Goal: Task Accomplishment & Management: Use online tool/utility

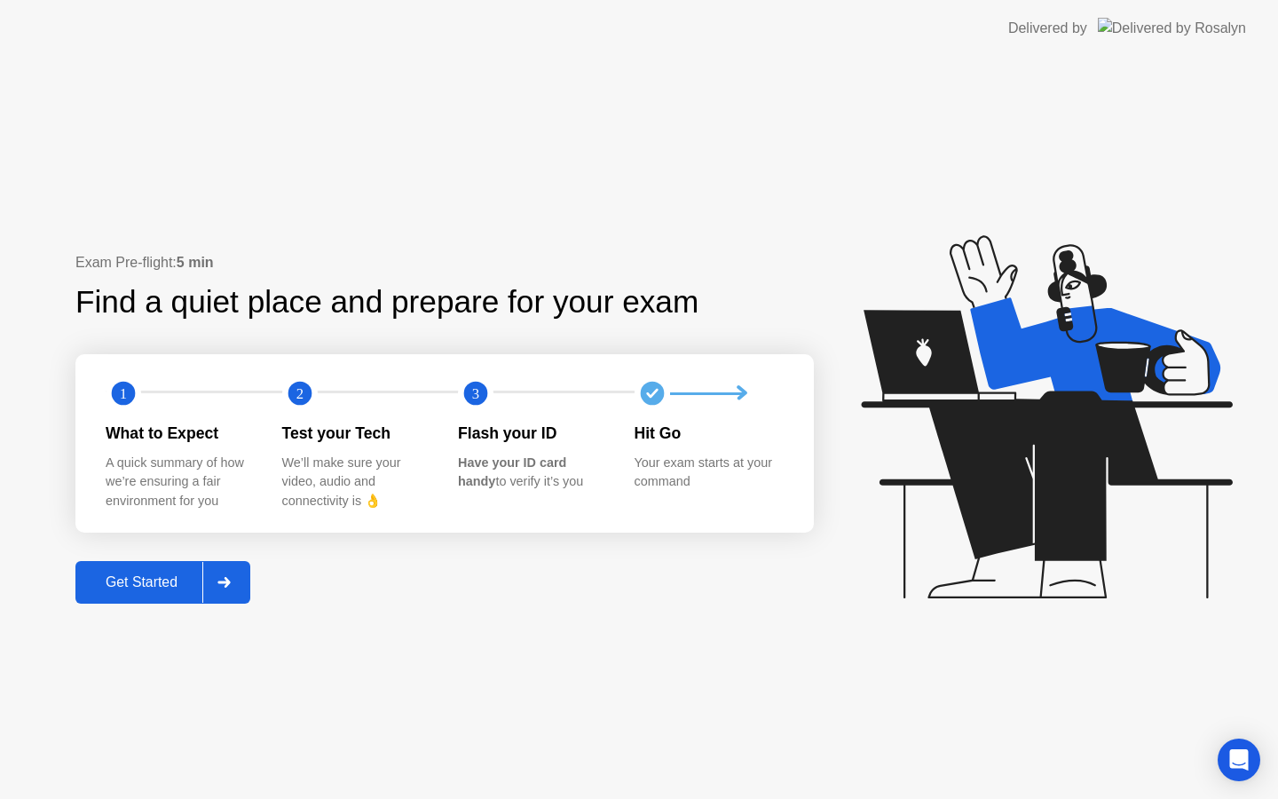
click at [143, 566] on button "Get Started" at bounding box center [162, 582] width 175 height 43
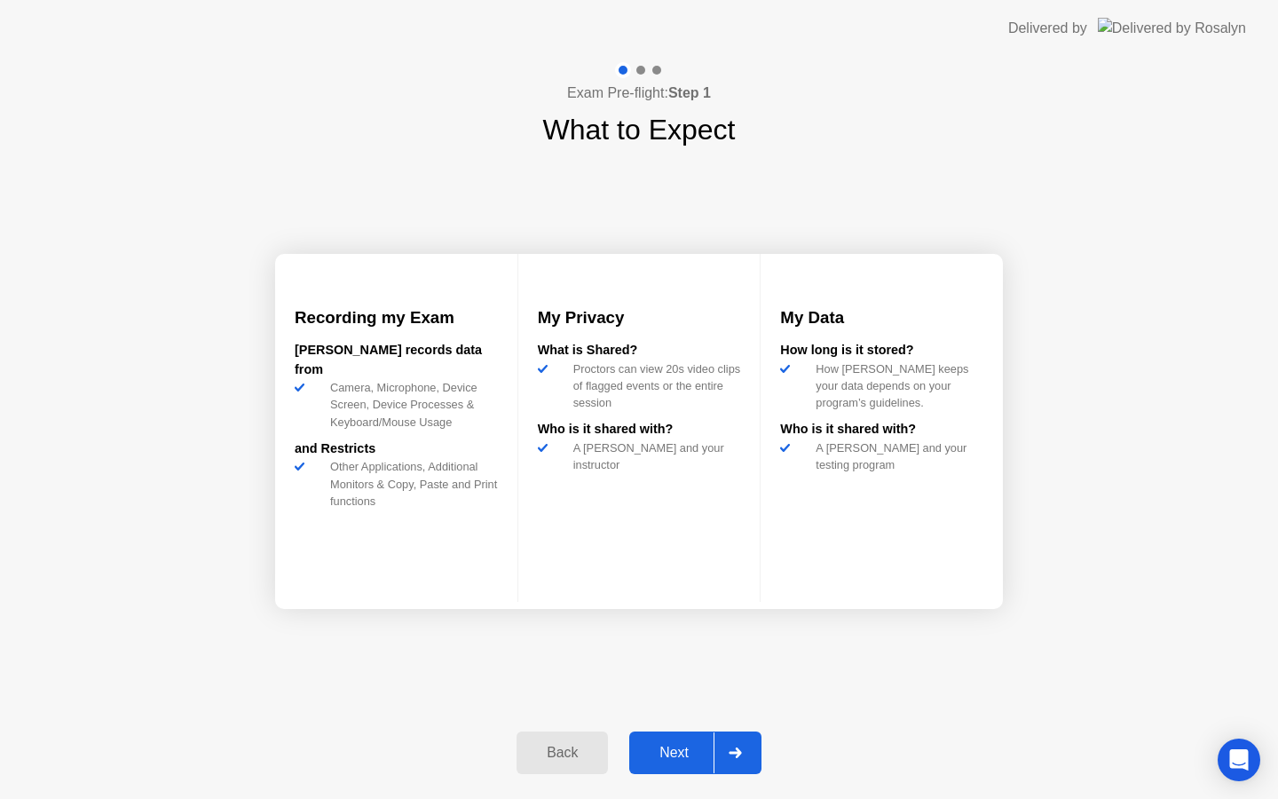
click at [712, 768] on button "Next" at bounding box center [695, 752] width 132 height 43
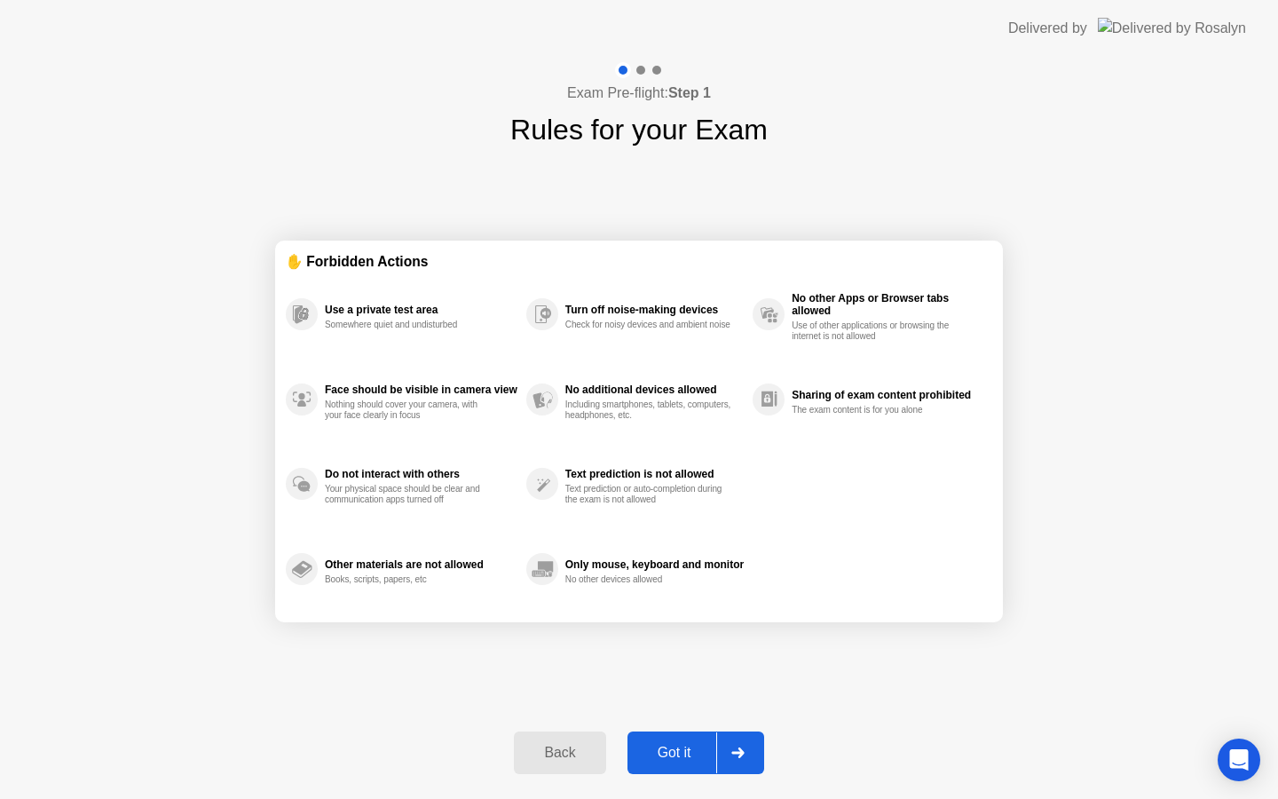
click at [697, 758] on div "Got it" at bounding box center [674, 752] width 83 height 16
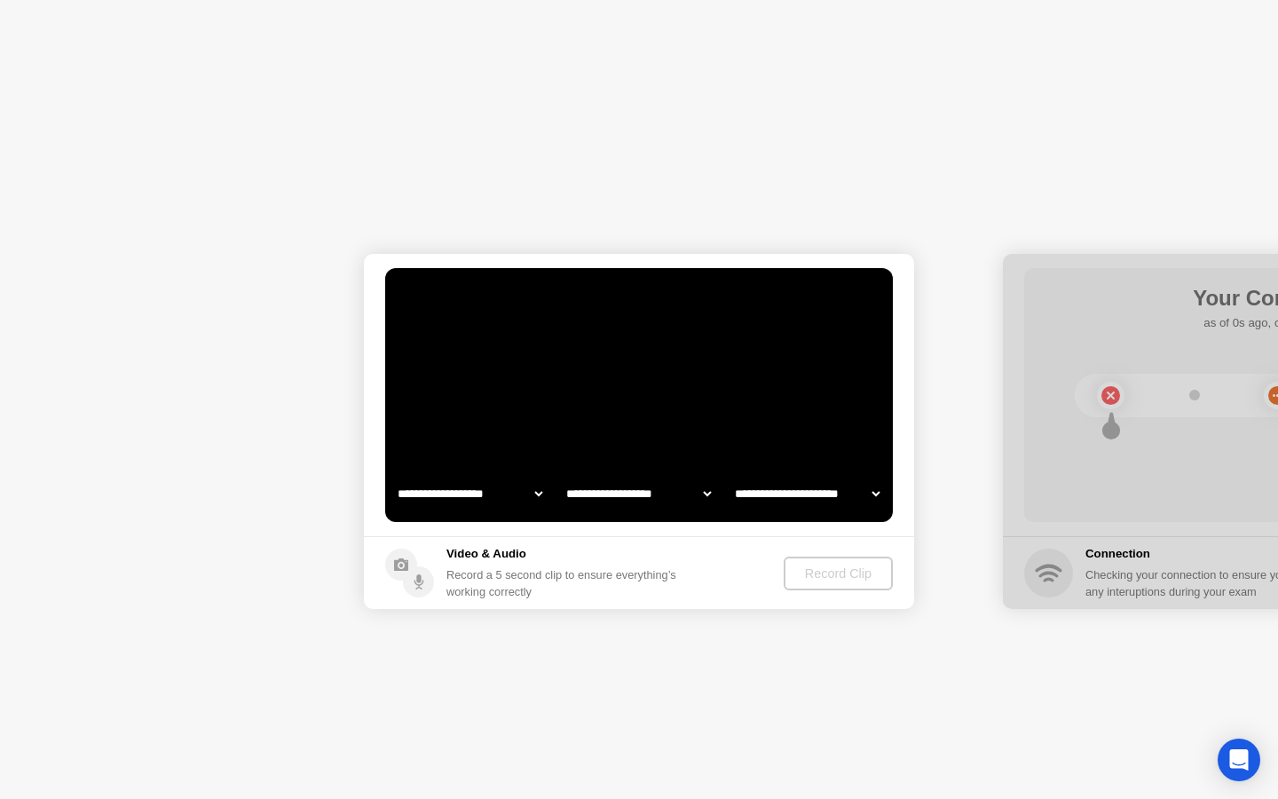
select select "**********"
select select "*******"
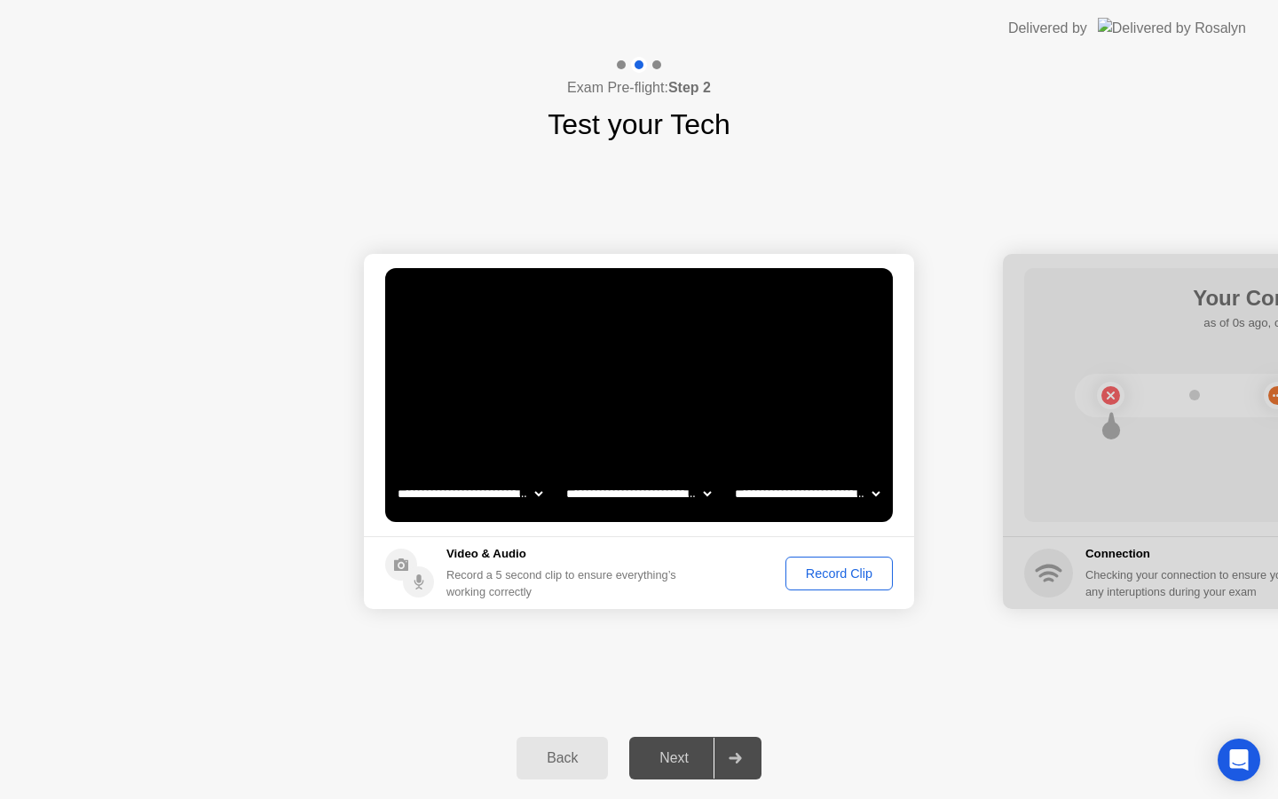
click at [819, 579] on div "Record Clip" at bounding box center [838, 573] width 95 height 14
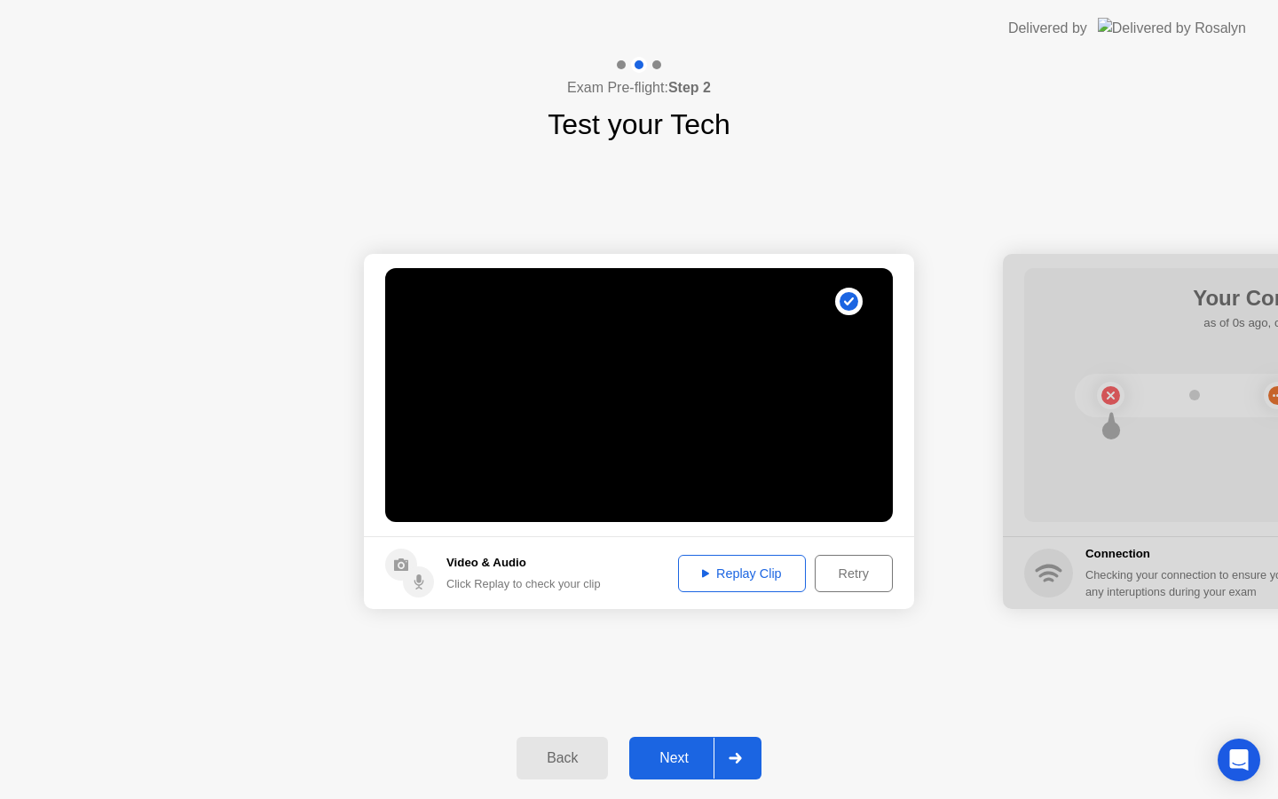
click at [689, 752] on div "Next" at bounding box center [673, 758] width 79 height 16
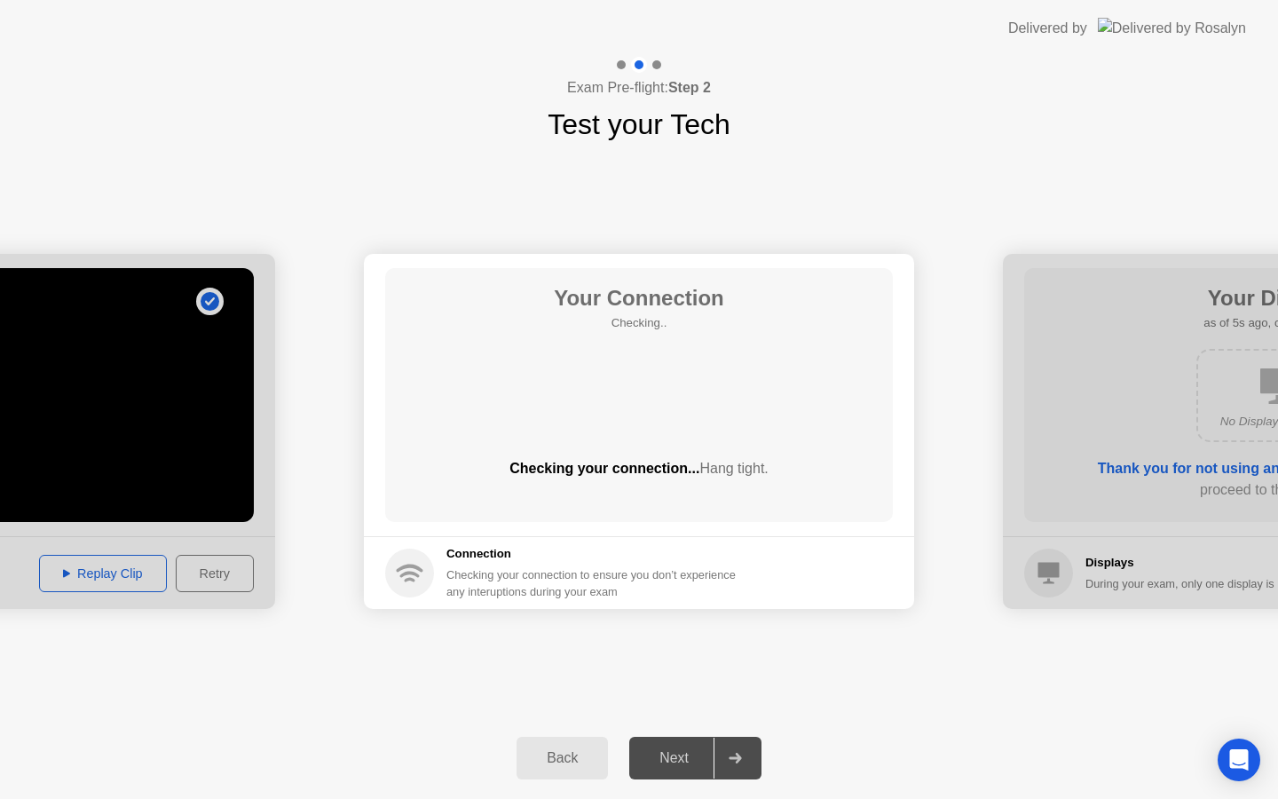
click at [621, 405] on div "Your Connection Checking.. Checking your connection... Hang tight." at bounding box center [639, 395] width 508 height 254
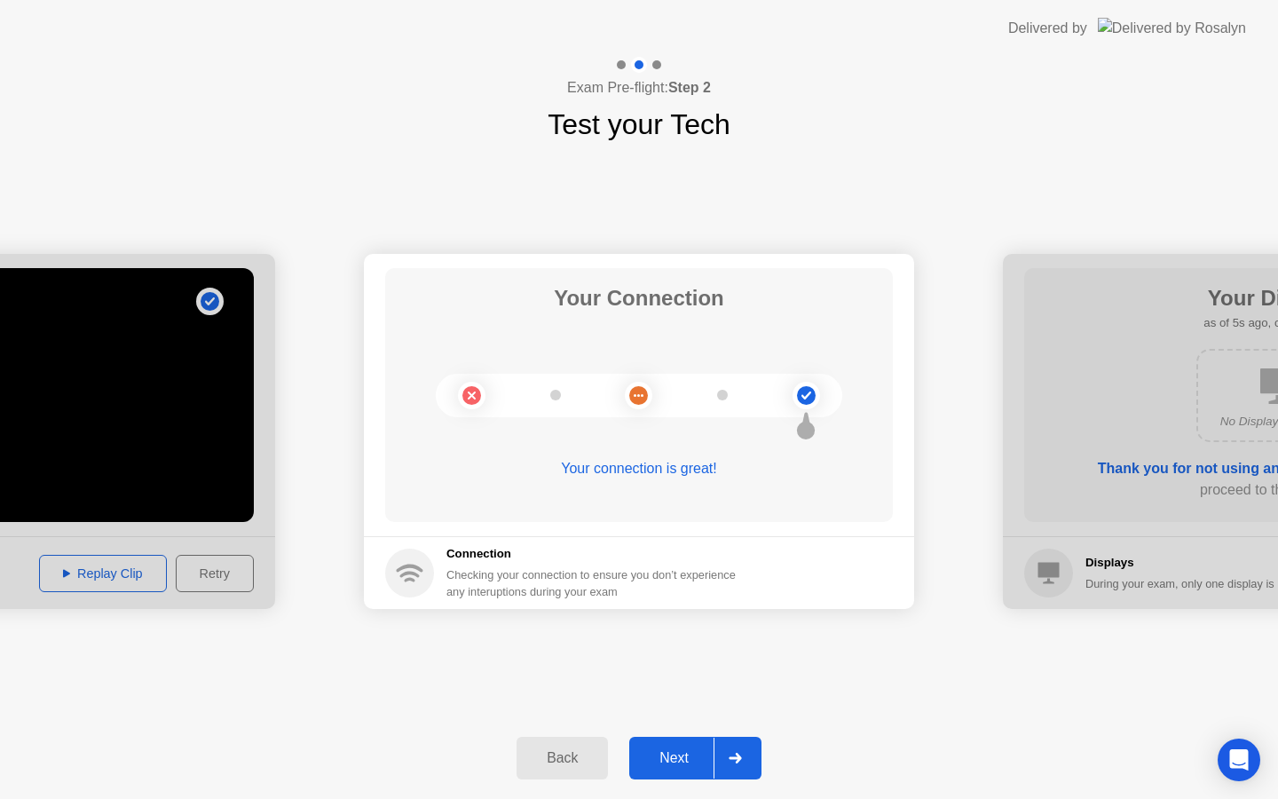
click at [667, 764] on div "Next" at bounding box center [673, 758] width 79 height 16
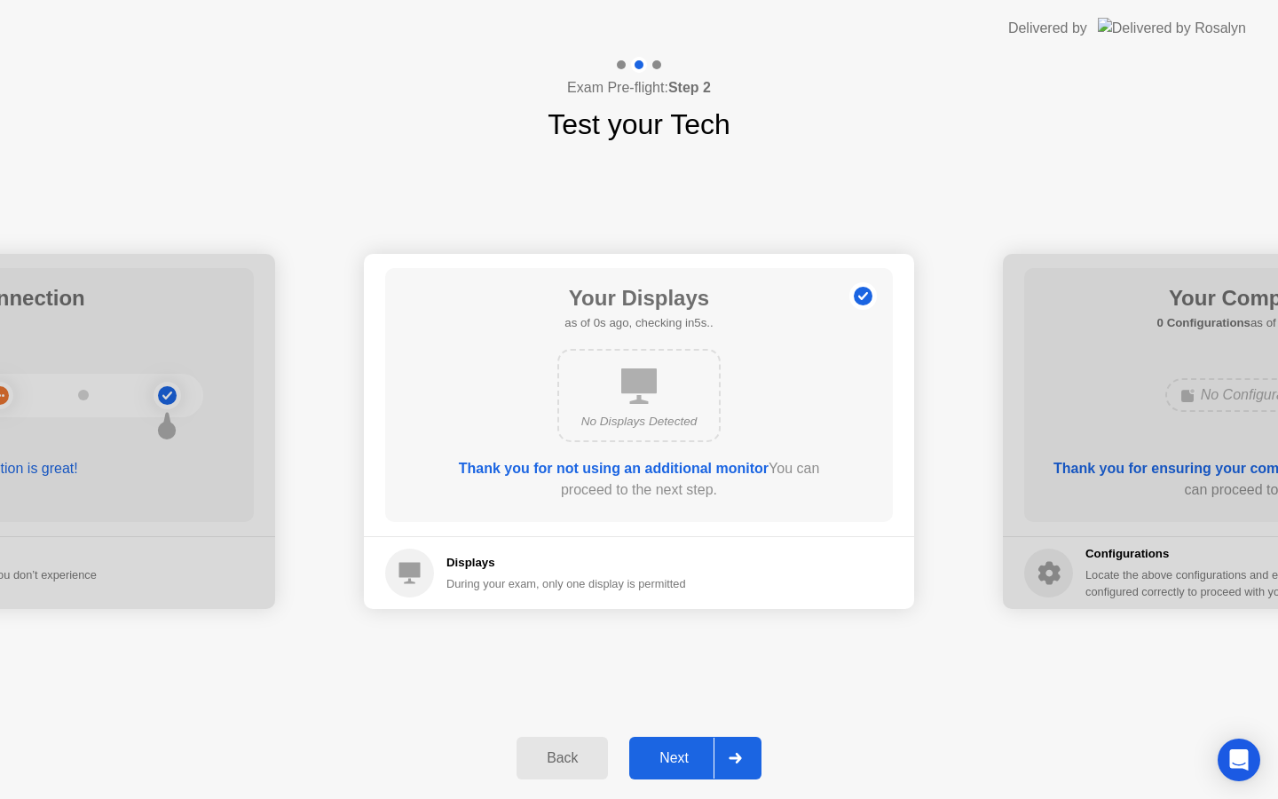
click at [694, 771] on button "Next" at bounding box center [695, 757] width 132 height 43
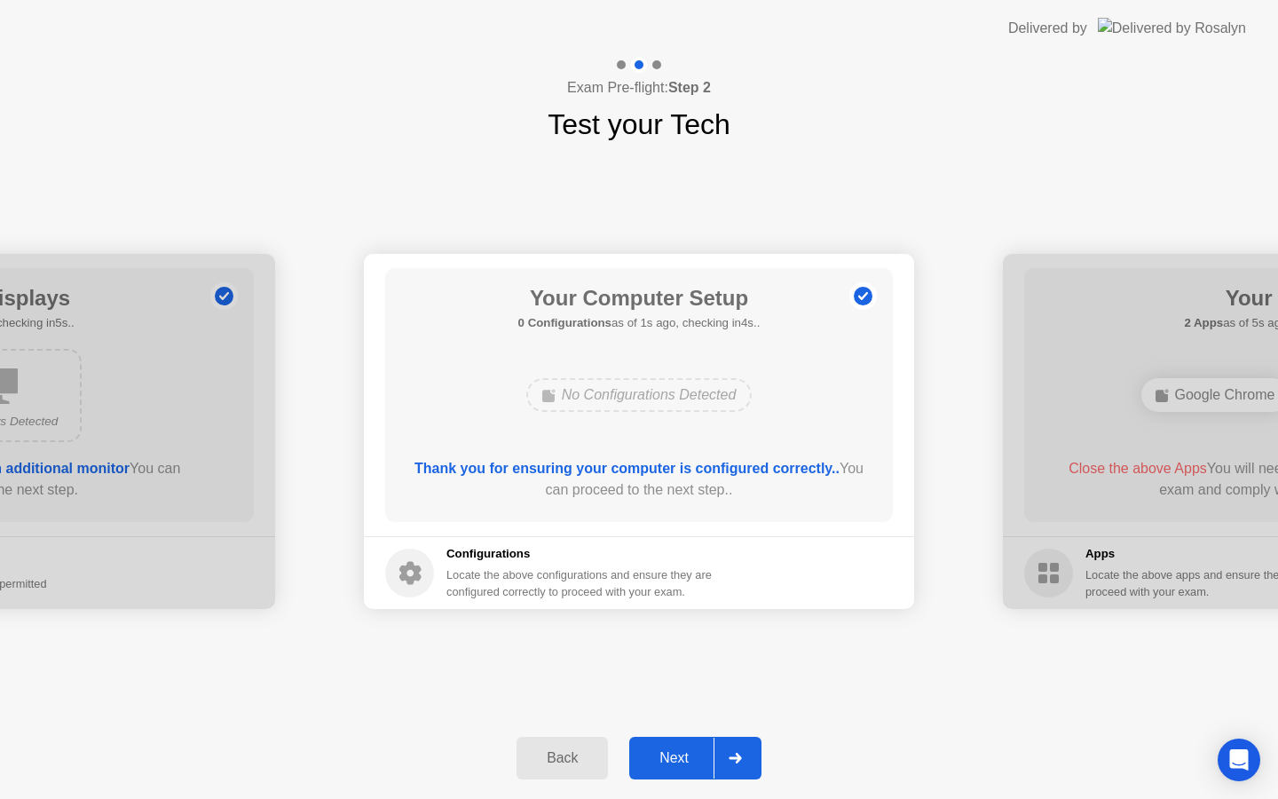
click at [697, 766] on div "Next" at bounding box center [673, 758] width 79 height 16
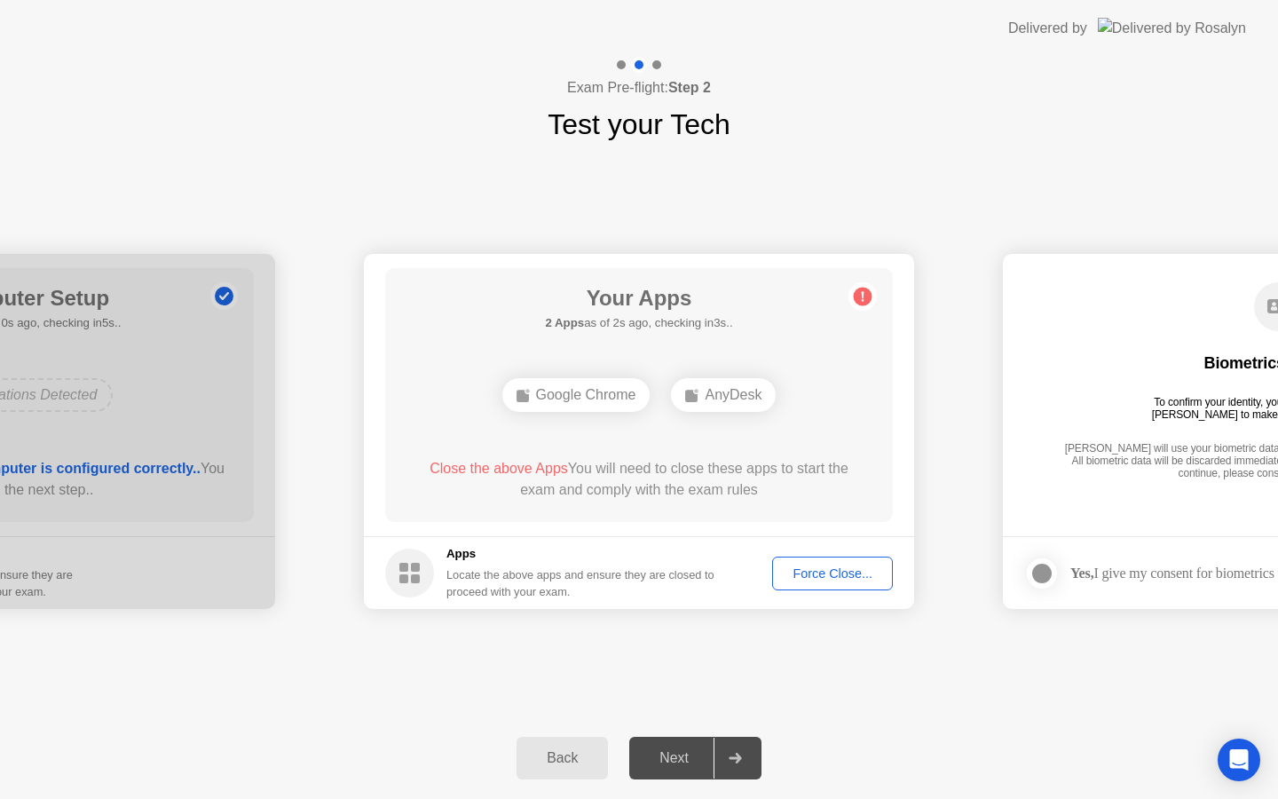
click at [806, 567] on div "Force Close..." at bounding box center [832, 573] width 108 height 14
